Goal: Check status: Check status

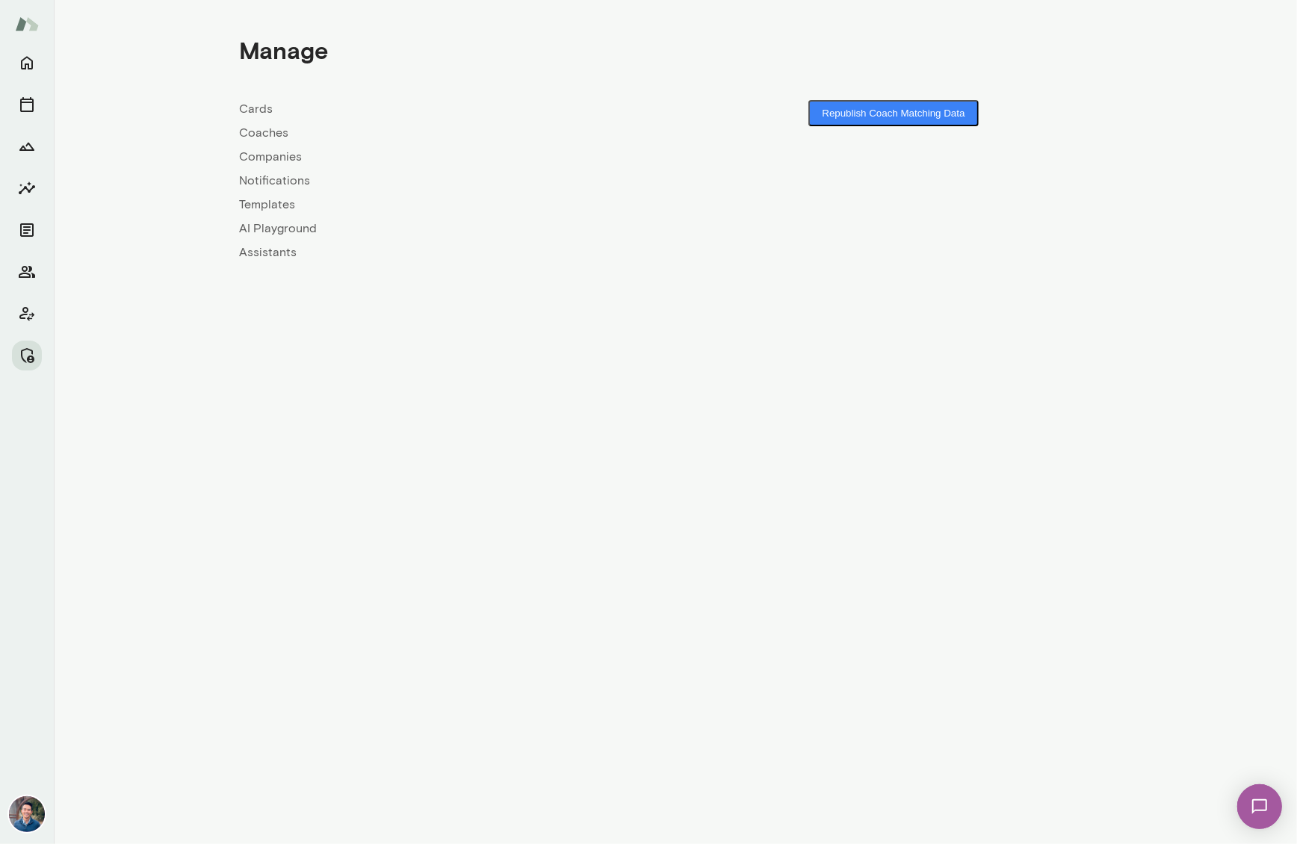
click at [282, 159] on link "Companies" at bounding box center [457, 157] width 436 height 18
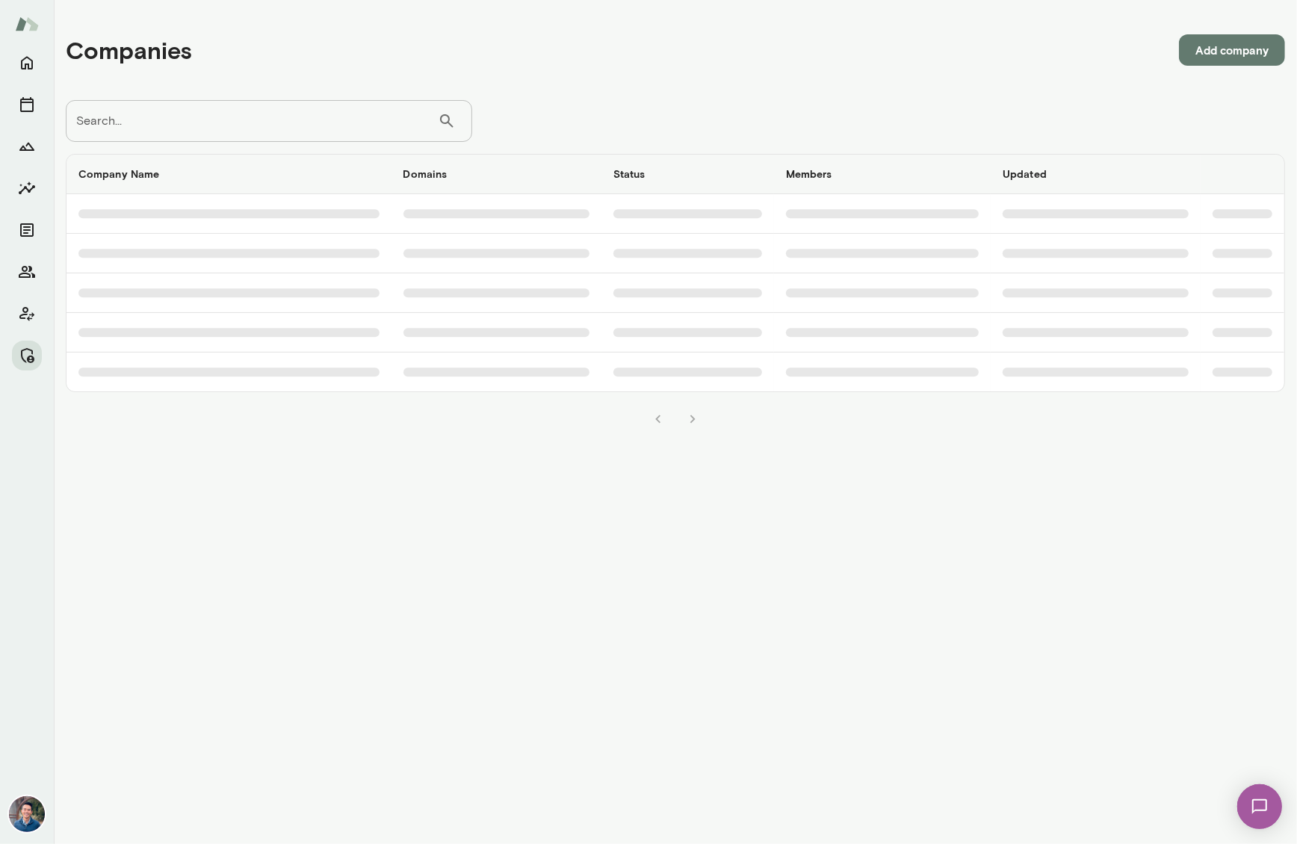
click at [246, 127] on input "Search..." at bounding box center [252, 121] width 372 height 42
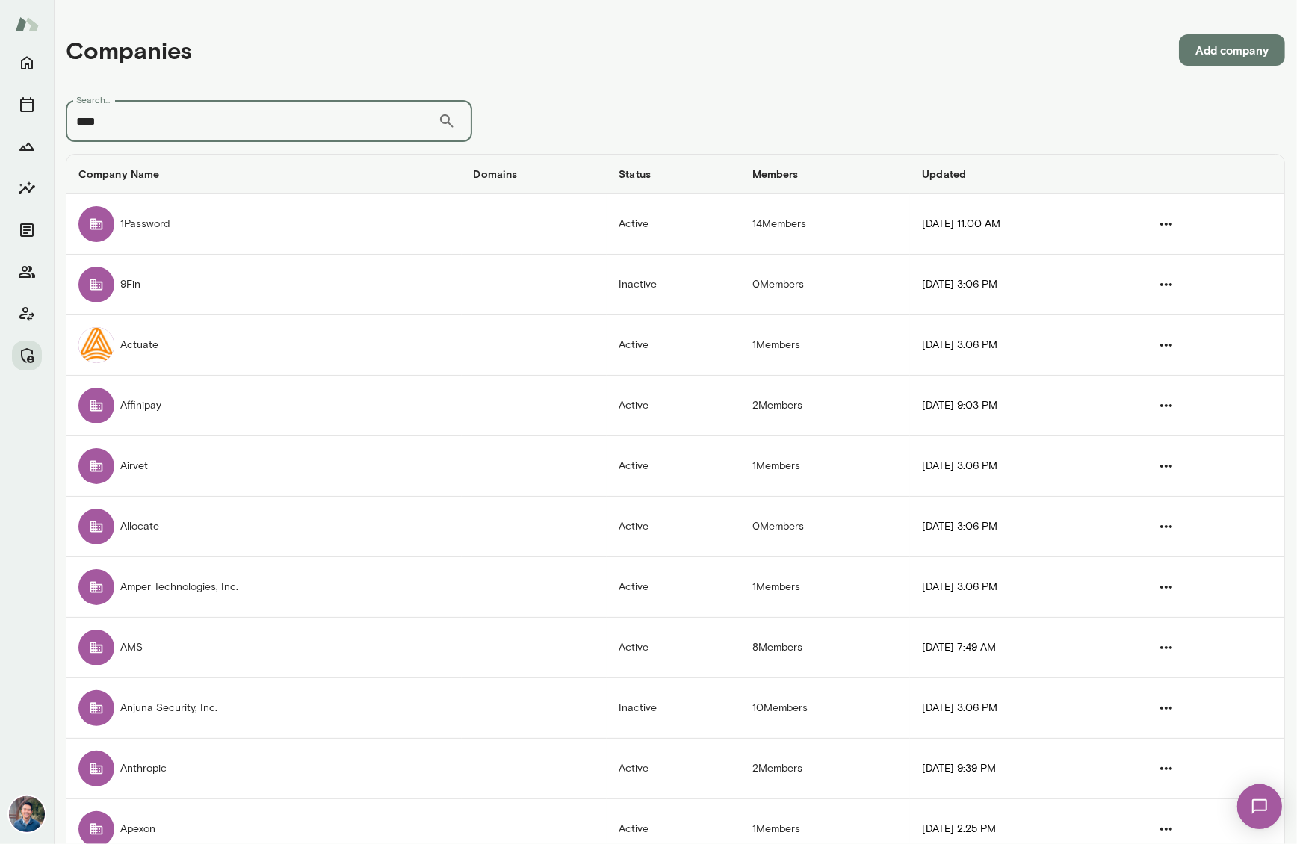
type input "****"
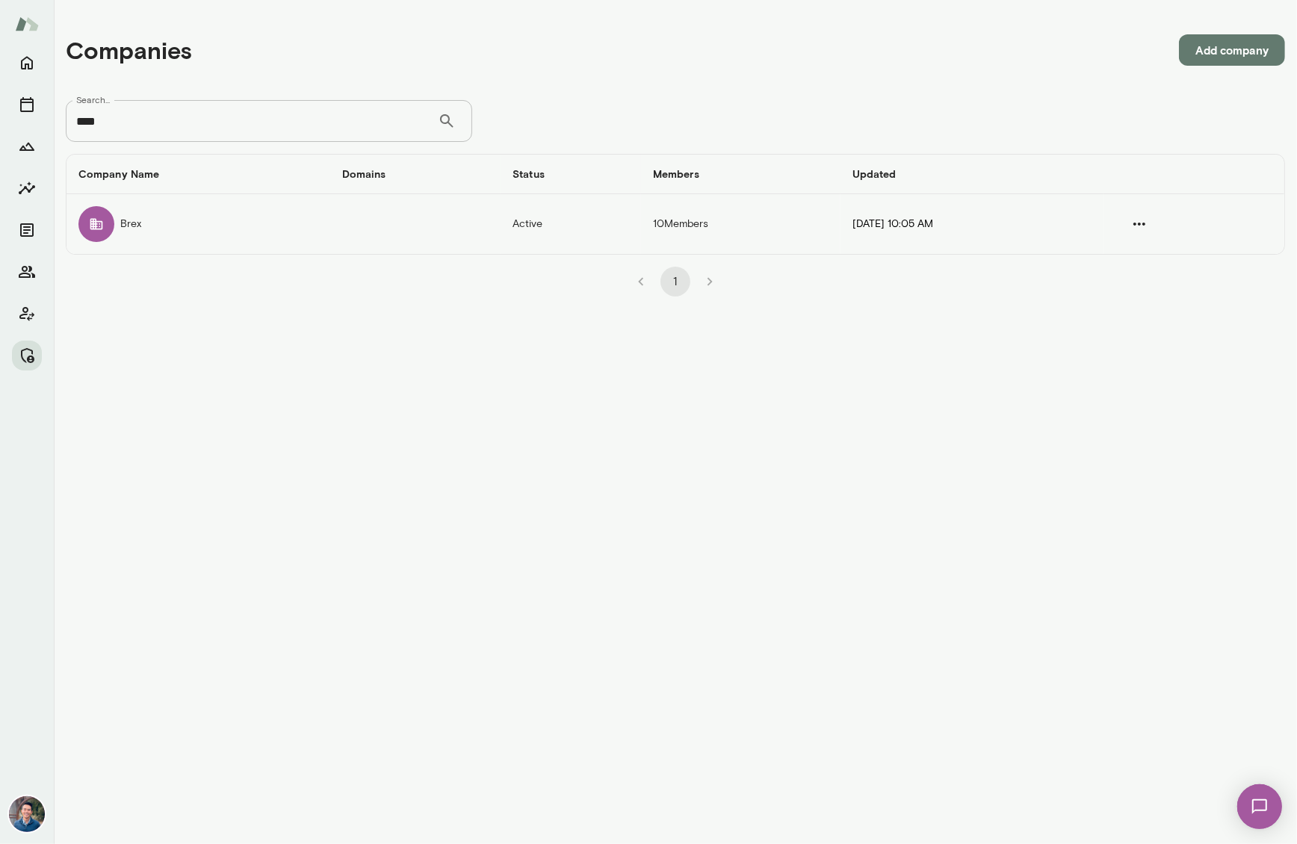
click at [170, 226] on td "Brex" at bounding box center [198, 224] width 264 height 60
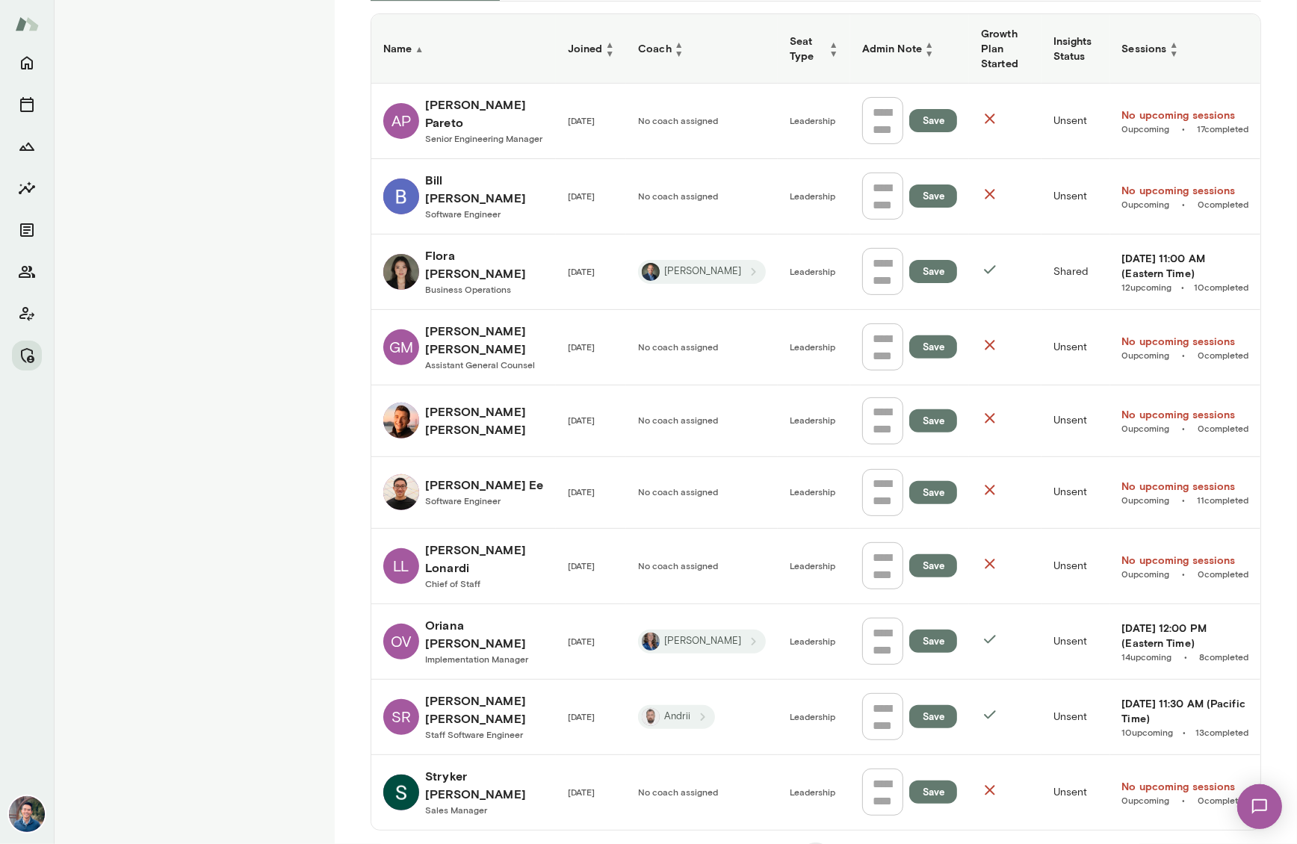
scroll to position [388, 0]
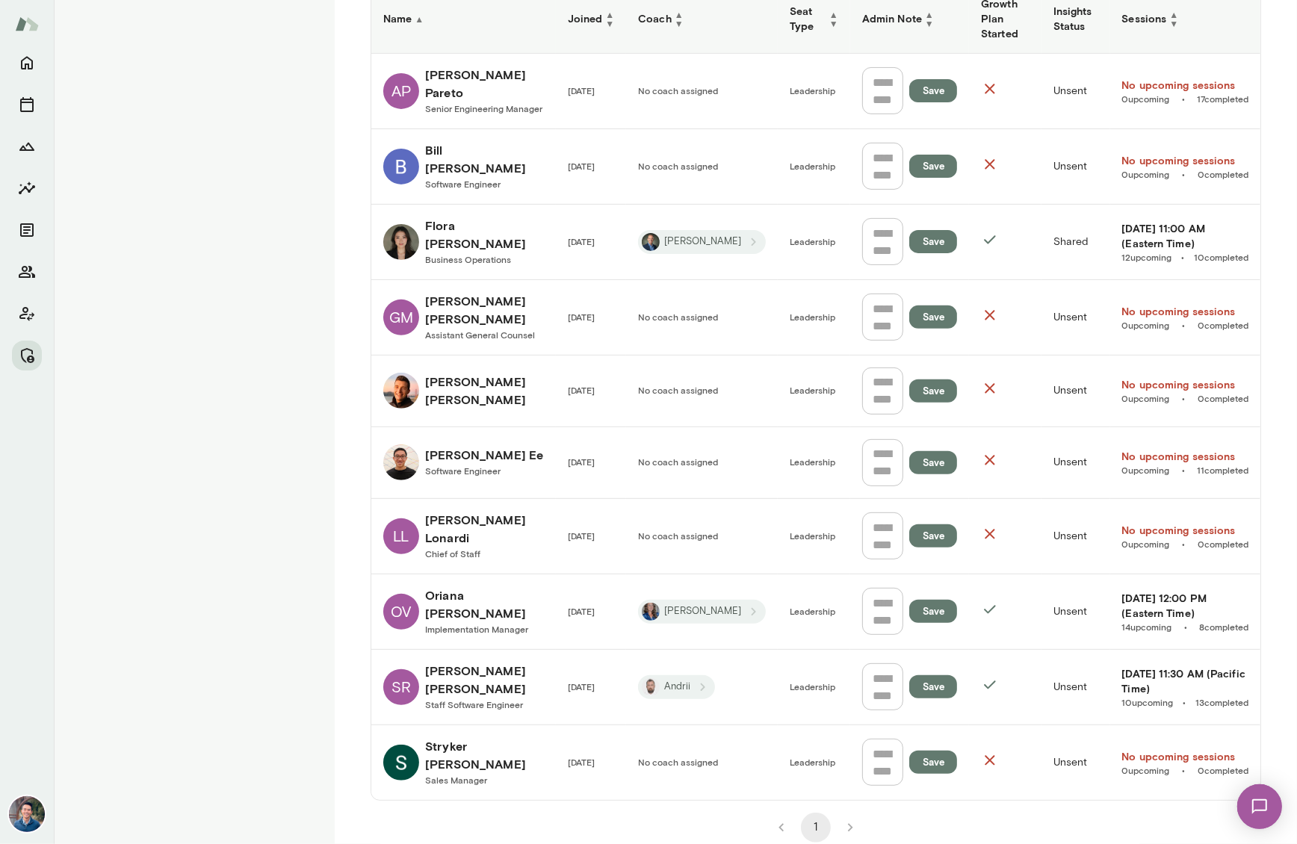
click at [469, 586] on h6 "[PERSON_NAME]" at bounding box center [484, 604] width 119 height 36
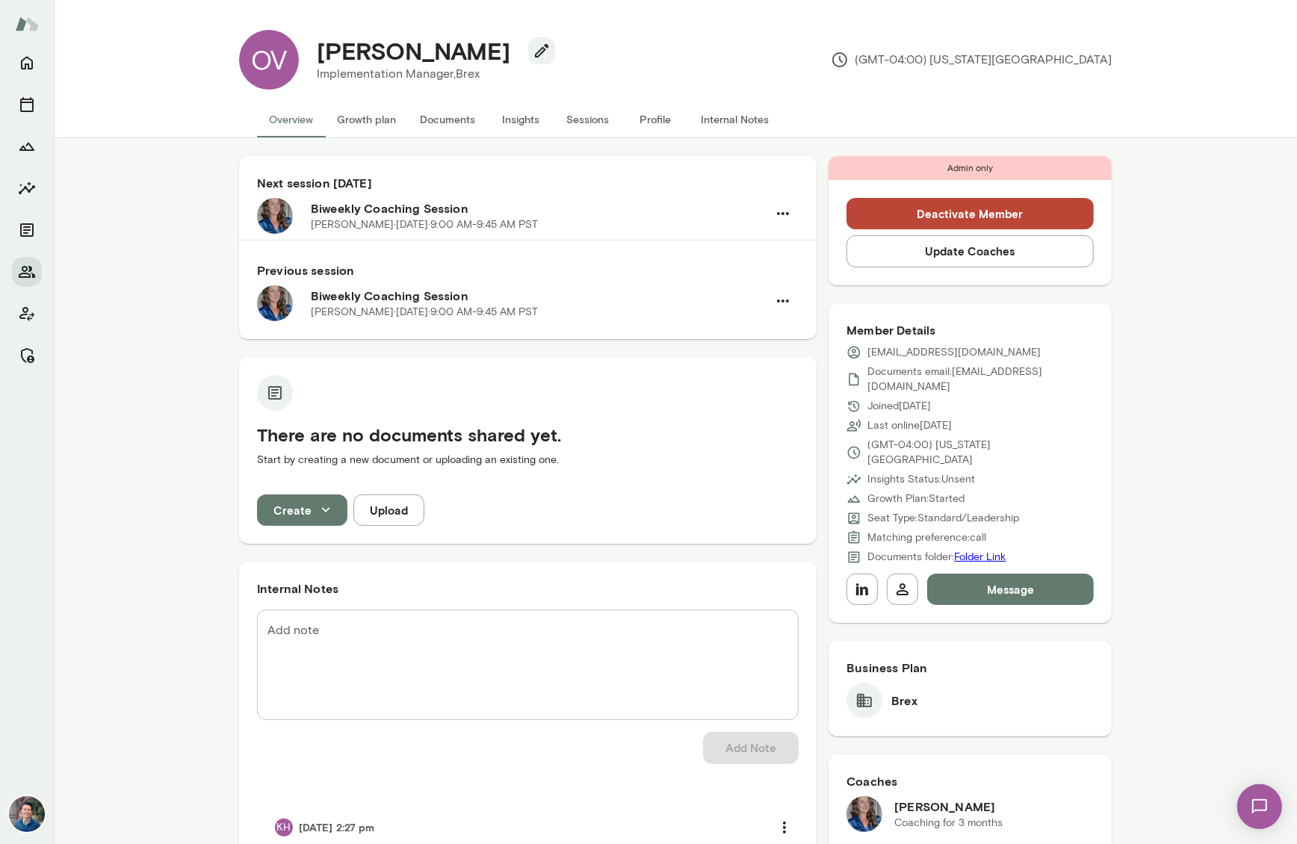
click at [586, 118] on button "Sessions" at bounding box center [587, 120] width 67 height 36
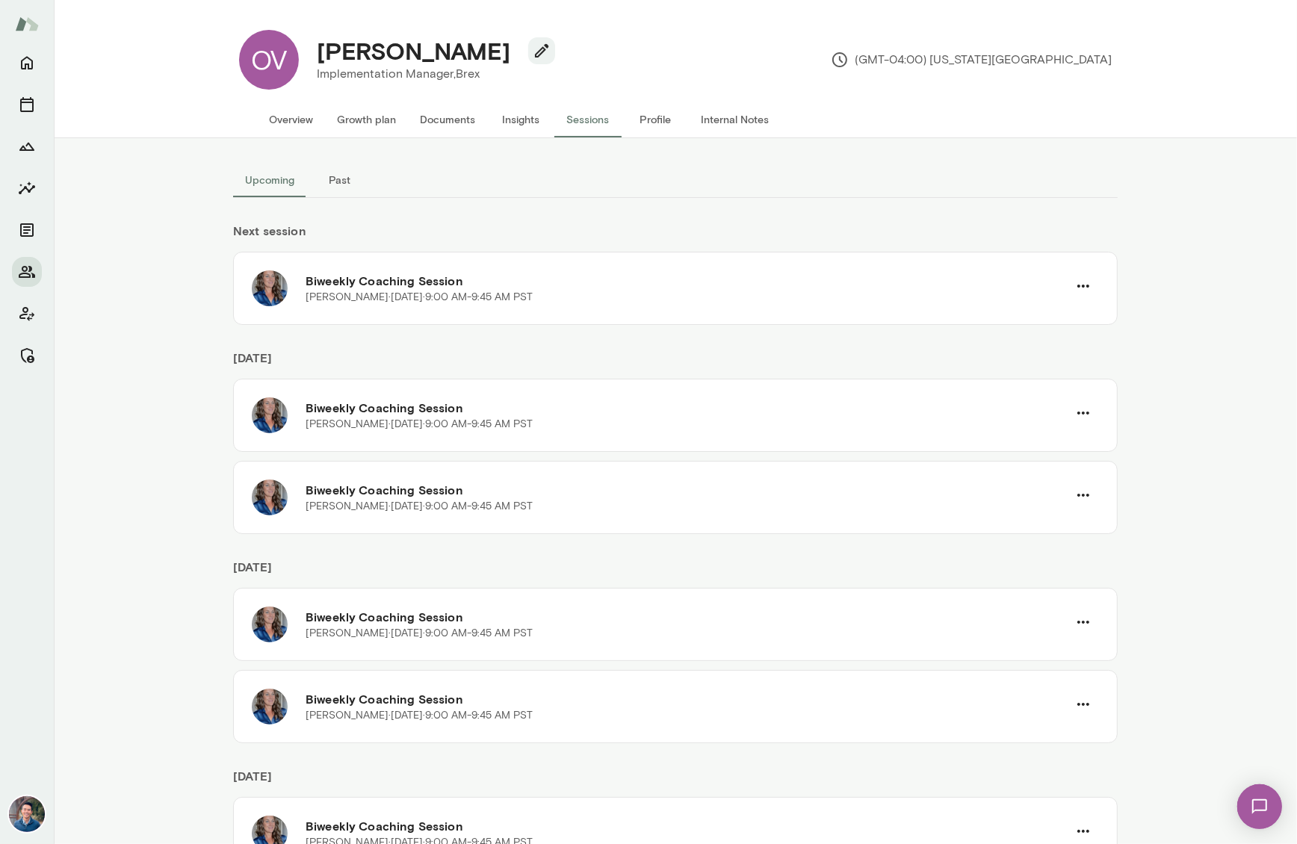
click at [355, 179] on button "Past" at bounding box center [339, 180] width 67 height 36
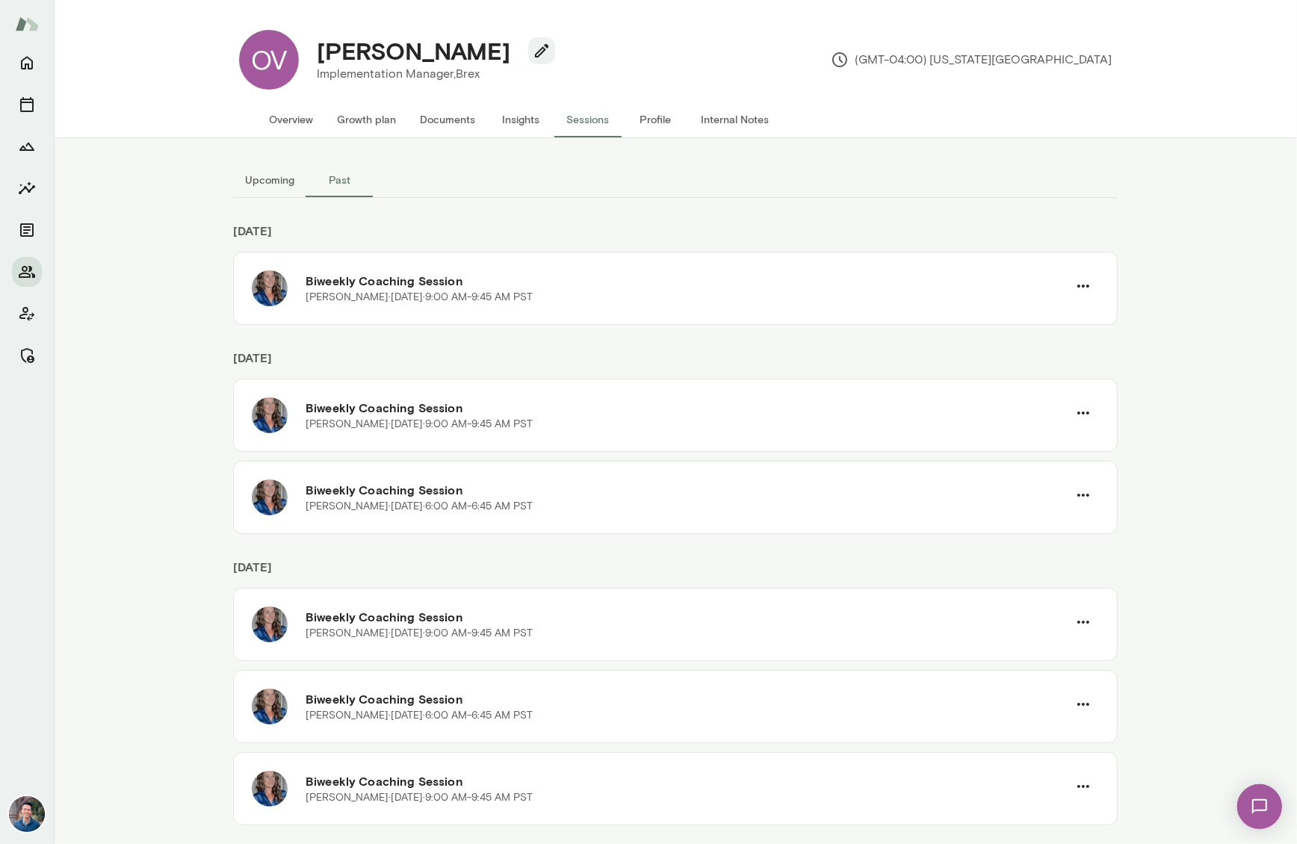
click at [346, 179] on button "Past" at bounding box center [339, 180] width 67 height 36
drag, startPoint x: 288, startPoint y: 179, endPoint x: 242, endPoint y: 0, distance: 185.0
click at [288, 179] on button "Upcoming" at bounding box center [269, 180] width 73 height 36
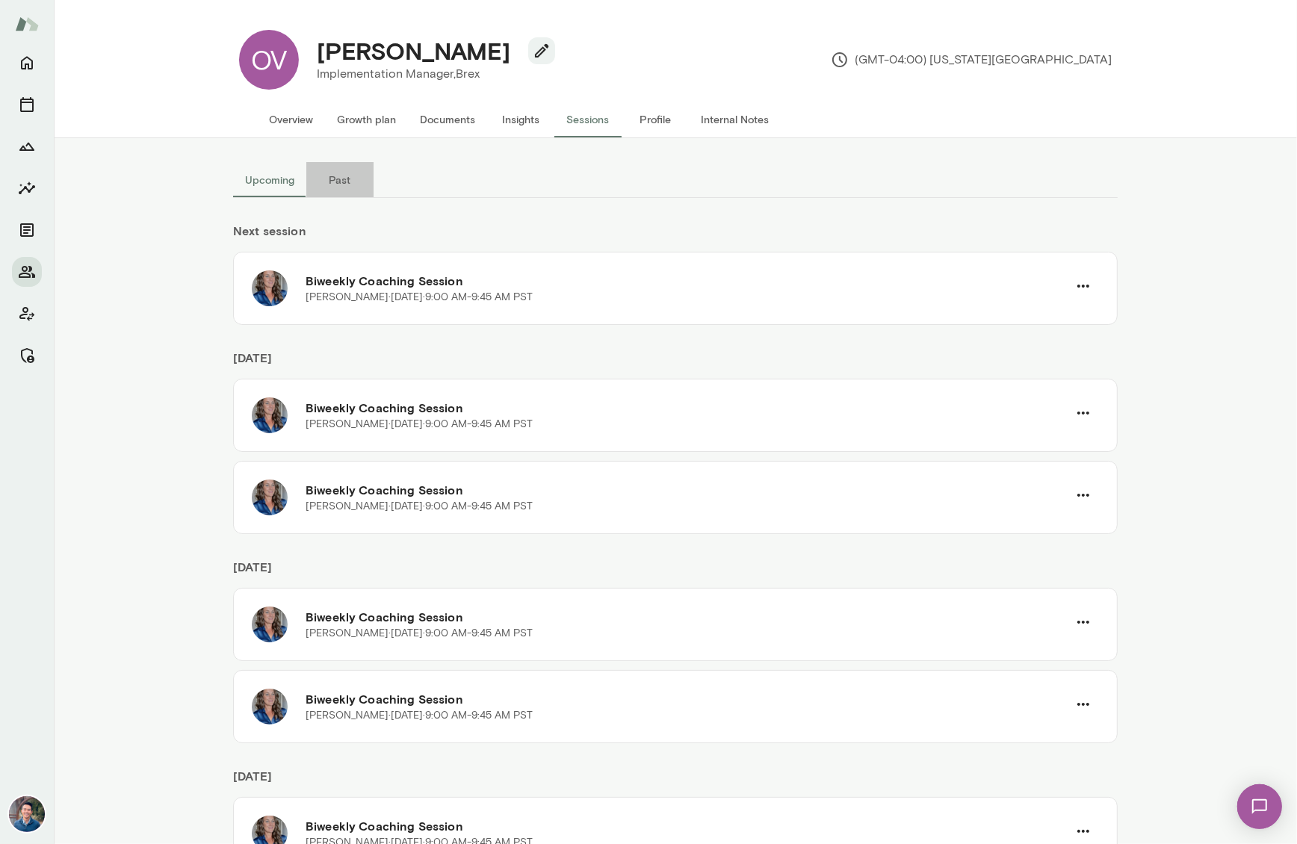
click at [323, 186] on button "Past" at bounding box center [339, 180] width 67 height 36
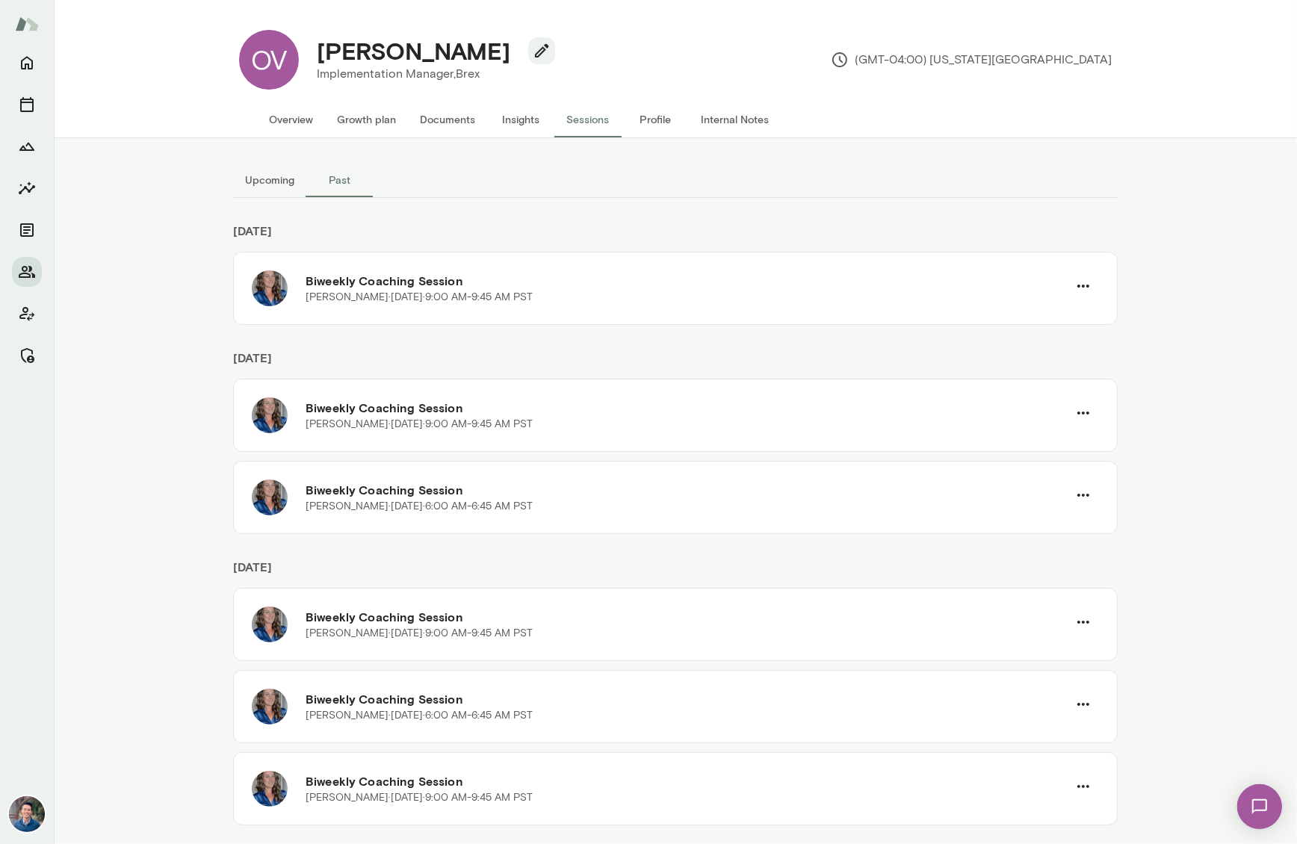
click at [270, 185] on button "Upcoming" at bounding box center [269, 180] width 73 height 36
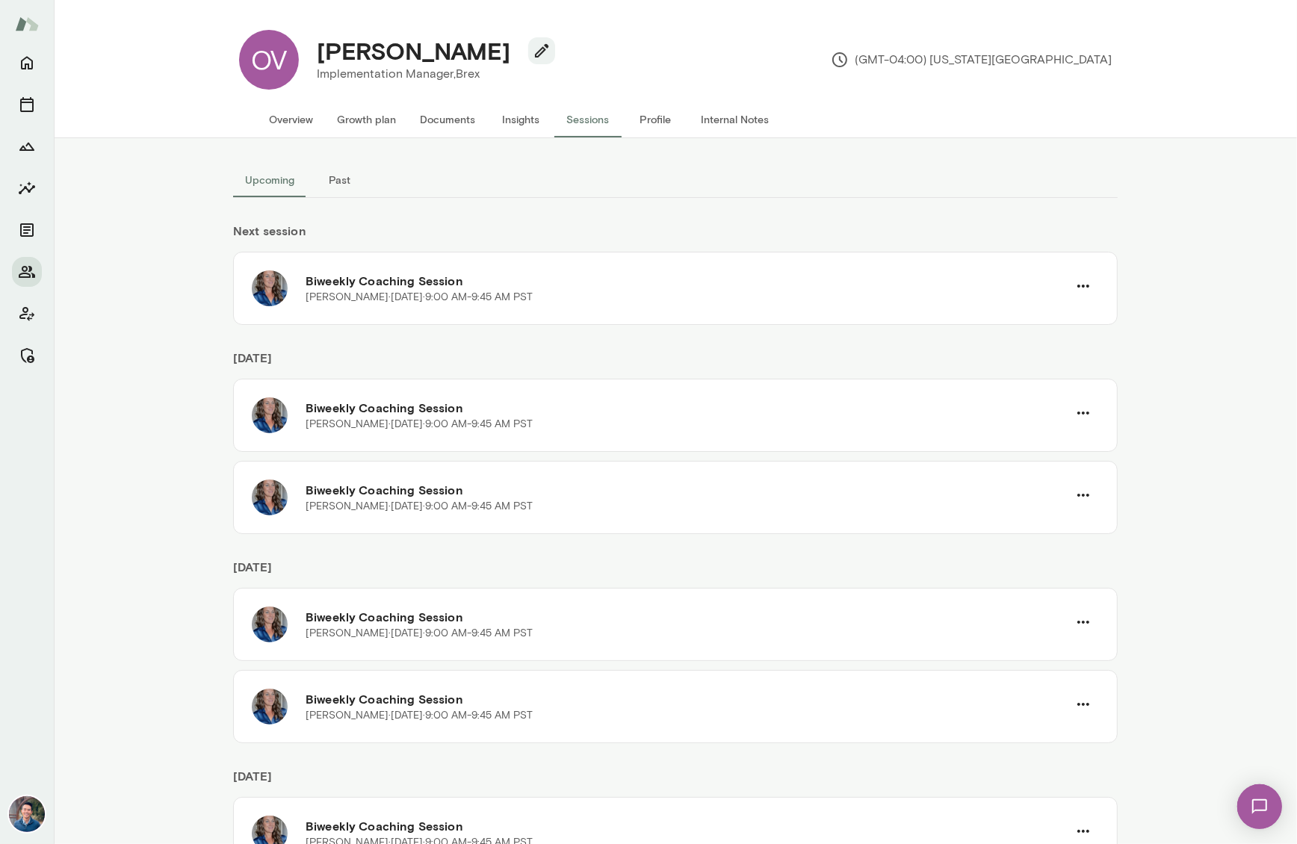
click at [336, 163] on button "Past" at bounding box center [339, 180] width 67 height 36
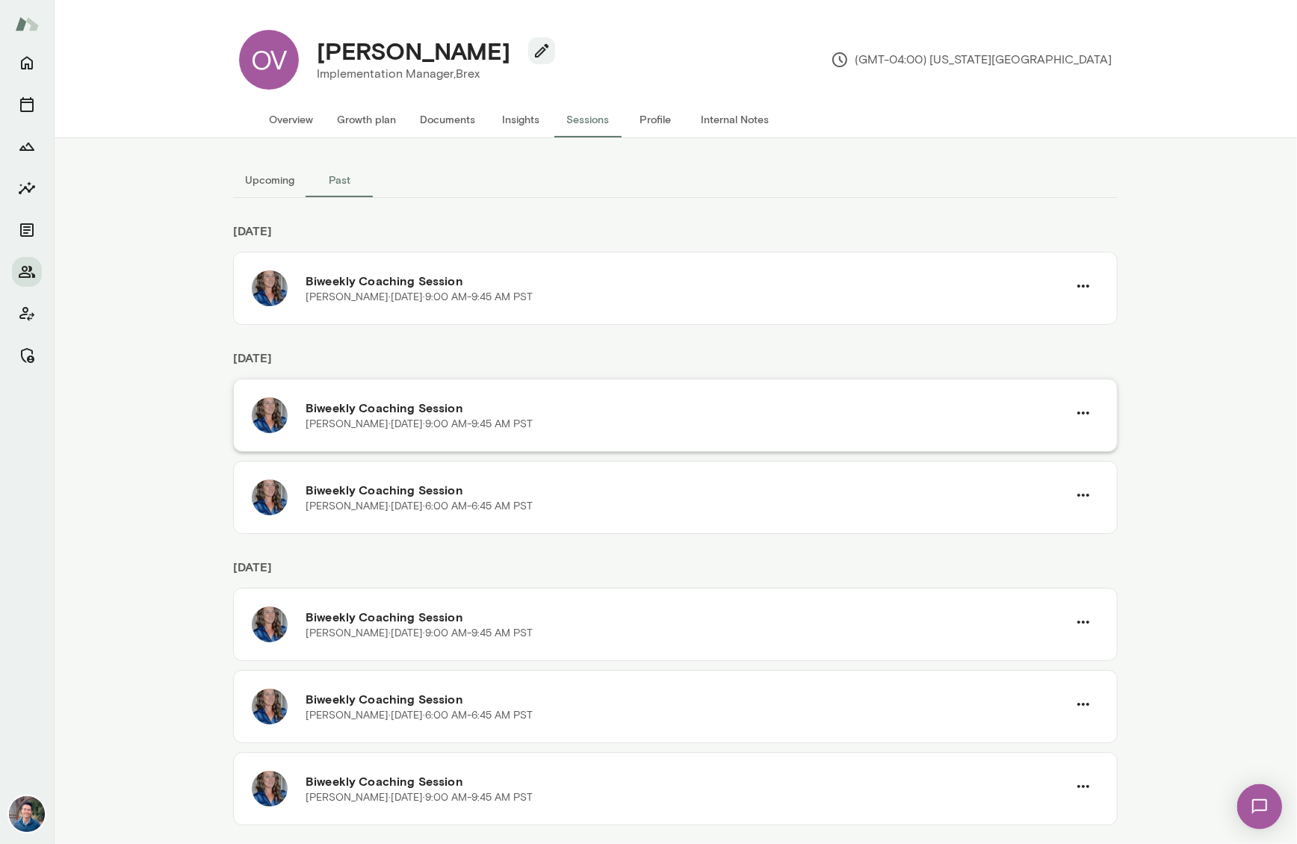
scroll to position [227, 0]
